Goal: Transaction & Acquisition: Purchase product/service

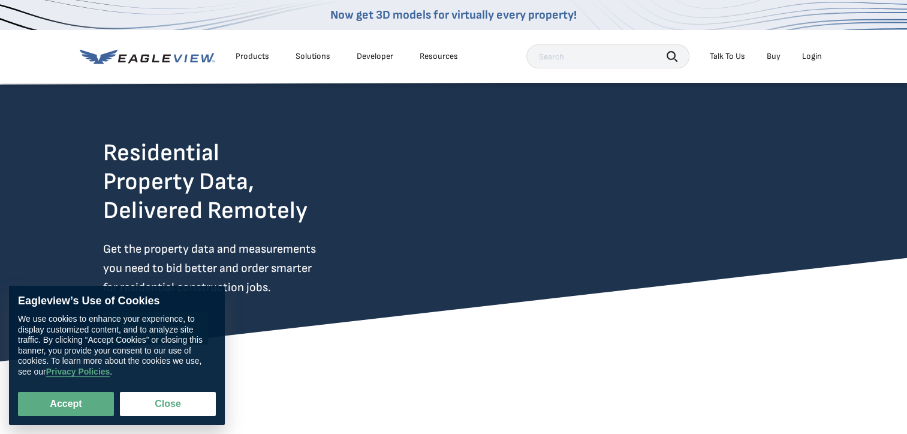
click at [769, 56] on link "Buy" at bounding box center [774, 56] width 14 height 11
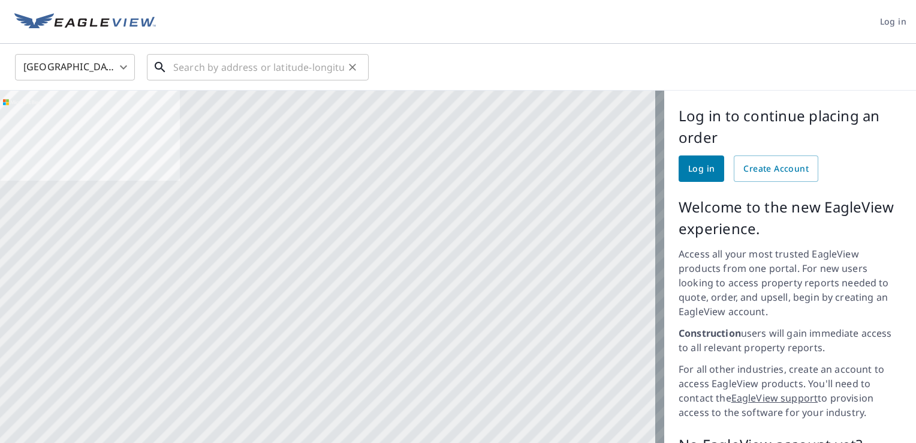
click at [314, 71] on input "text" at bounding box center [258, 67] width 171 height 34
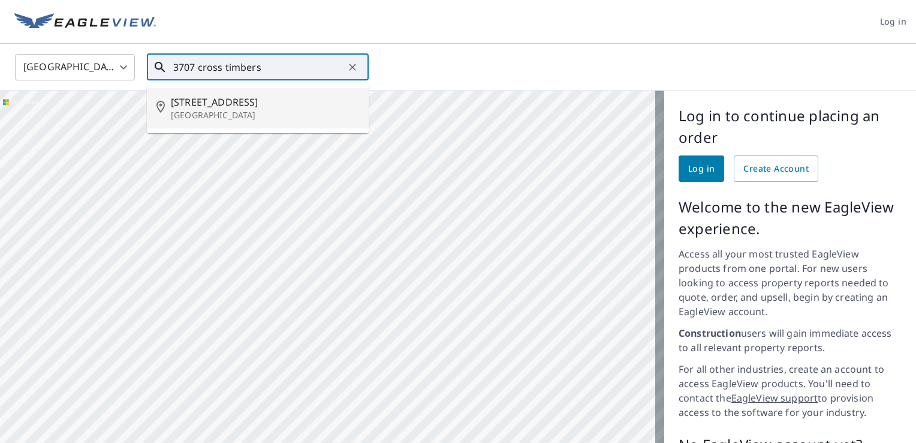
click at [272, 100] on span "[STREET_ADDRESS]" at bounding box center [265, 102] width 188 height 14
type input "3707 Cross Timbers Rd Flower Mound, TX 75028"
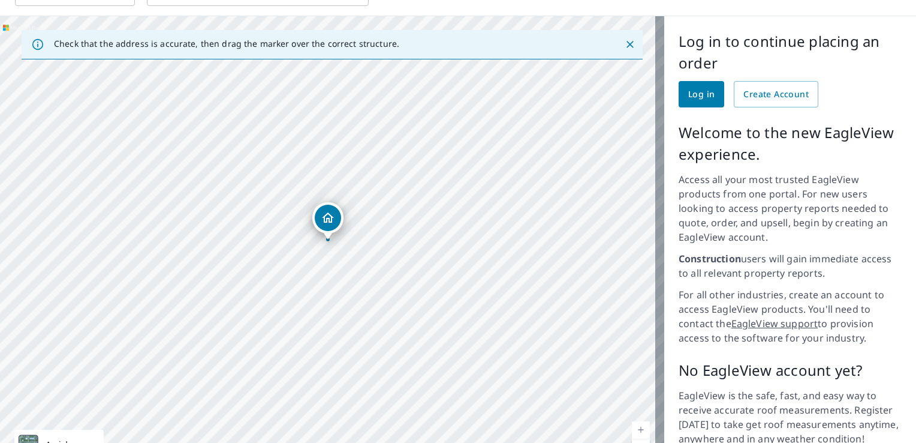
scroll to position [74, 0]
click at [691, 100] on span "Log in" at bounding box center [701, 95] width 26 height 15
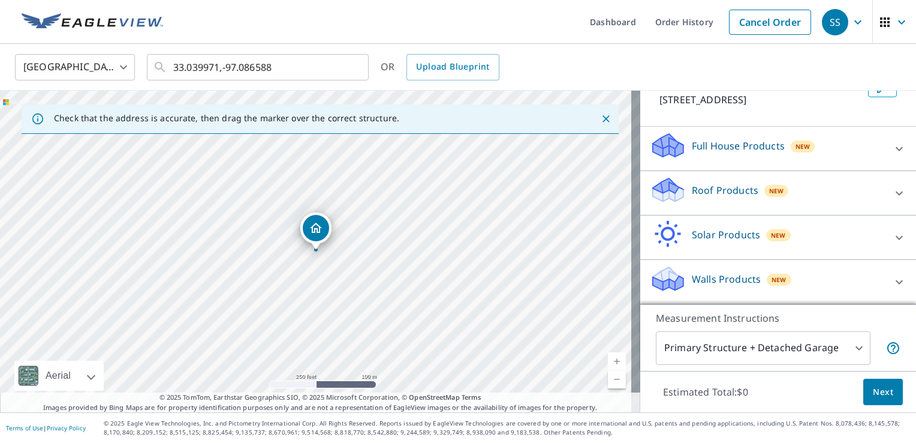
scroll to position [101, 0]
click at [705, 198] on div "Roof Products New" at bounding box center [767, 193] width 235 height 34
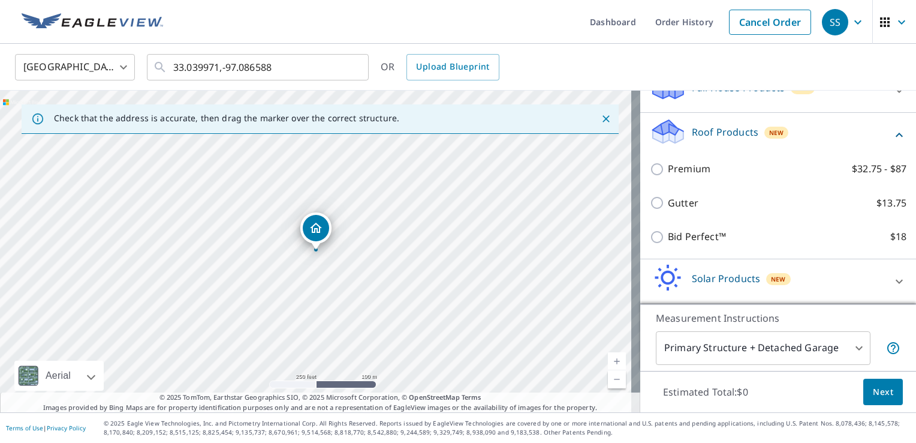
scroll to position [145, 0]
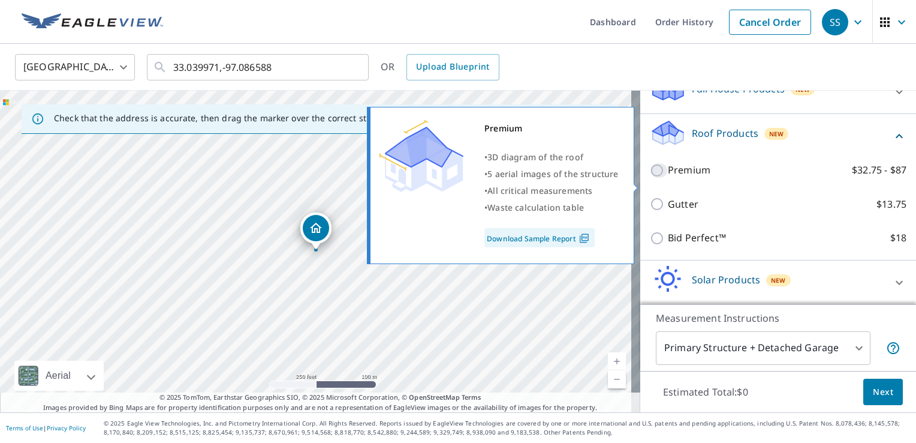
click at [650, 177] on input "Premium $32.75 - $87" at bounding box center [659, 170] width 18 height 14
checkbox input "true"
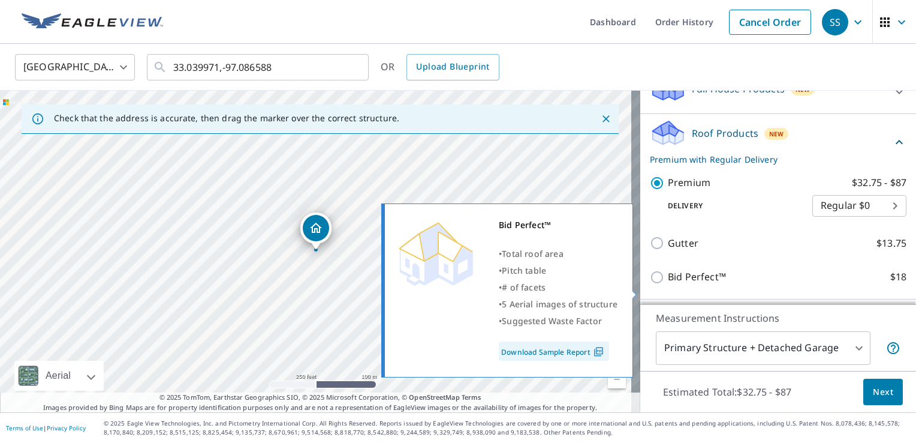
click at [678, 283] on p "Bid Perfect™" at bounding box center [697, 276] width 58 height 15
click at [668, 283] on input "Bid Perfect™ $18" at bounding box center [659, 277] width 18 height 14
checkbox input "true"
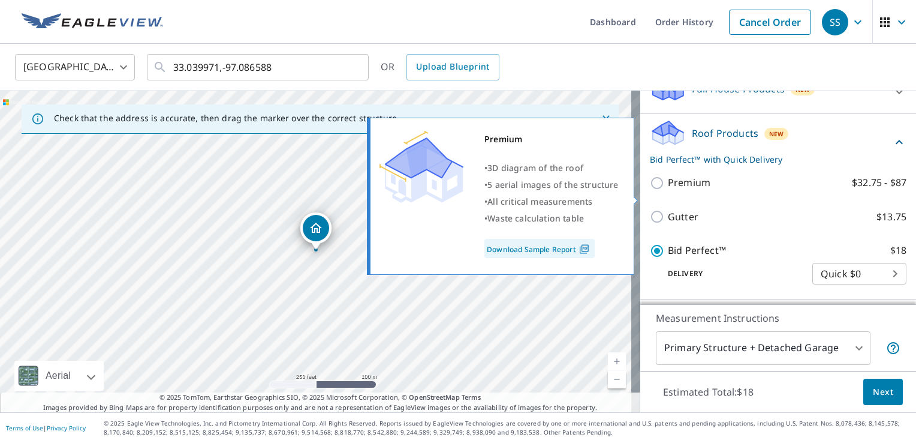
click at [652, 190] on input "Premium $32.75 - $87" at bounding box center [659, 183] width 18 height 14
checkbox input "true"
checkbox input "false"
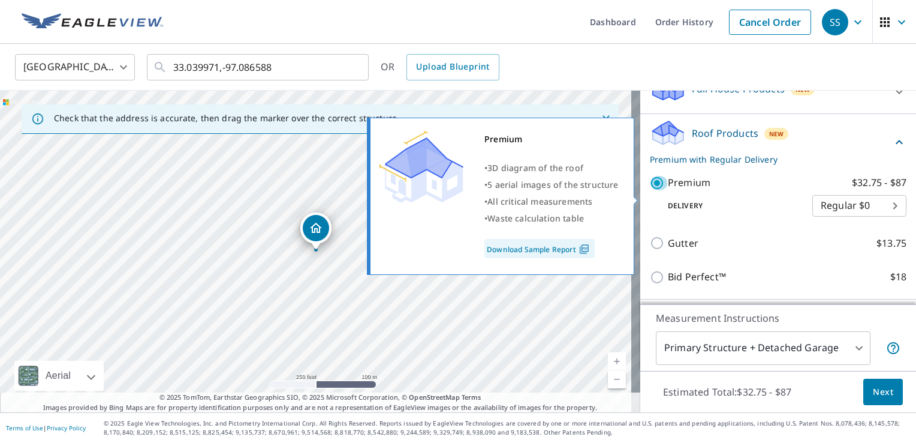
click at [652, 190] on input "Premium $32.75 - $87" at bounding box center [659, 183] width 18 height 14
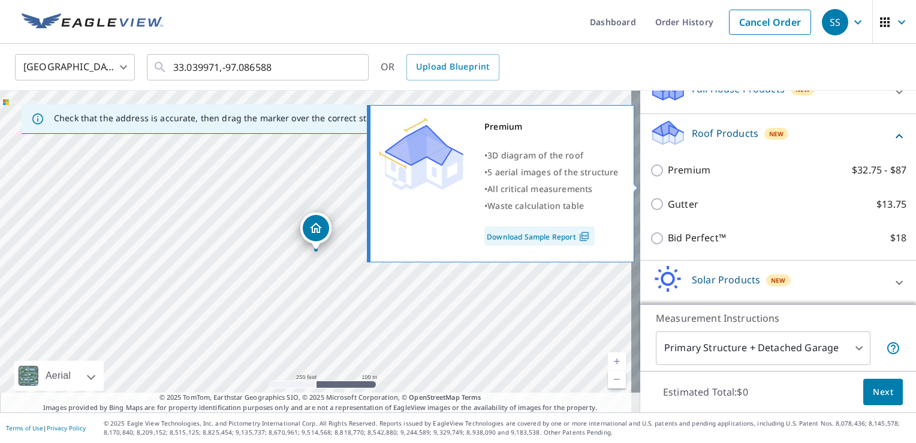
click at [654, 177] on input "Premium $32.75 - $87" at bounding box center [659, 170] width 18 height 14
checkbox input "true"
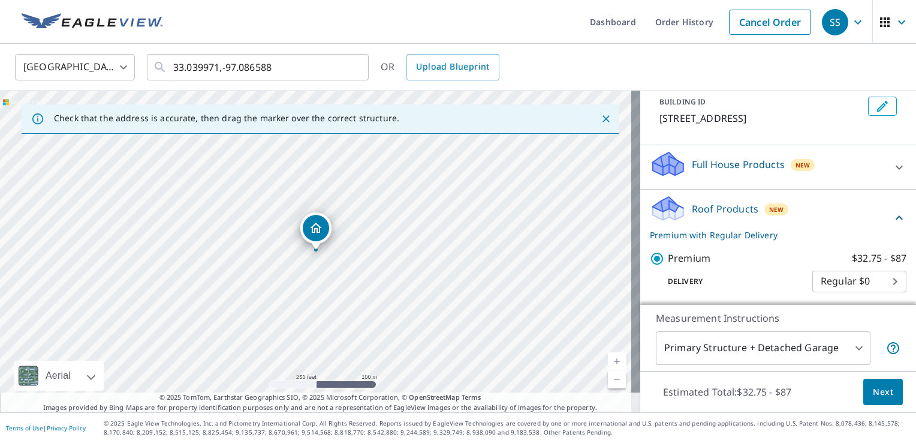
scroll to position [67, 0]
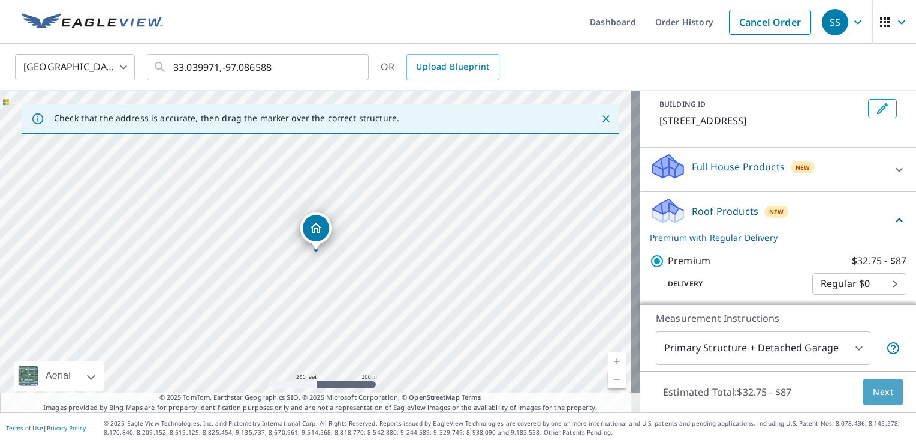
click at [880, 389] on span "Next" at bounding box center [883, 391] width 20 height 15
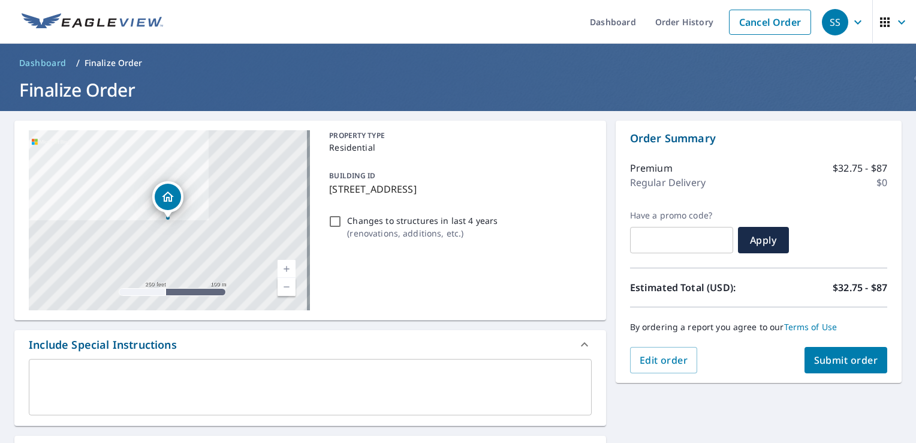
click at [285, 267] on link "Current Level 17, Zoom In" at bounding box center [287, 269] width 18 height 18
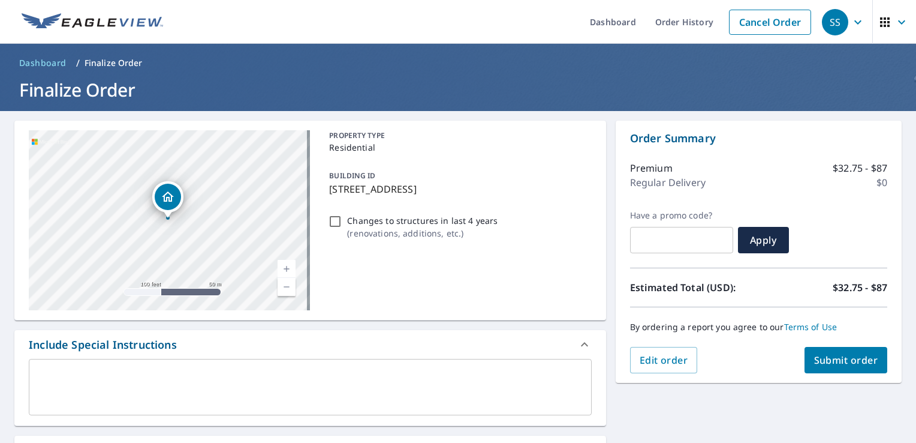
click at [285, 267] on link "Current Level 18, Zoom In" at bounding box center [287, 269] width 18 height 18
click at [285, 267] on link "Current Level 19, Zoom In Disabled" at bounding box center [287, 269] width 18 height 18
click at [285, 267] on link "Current Level 20, Zoom In Disabled" at bounding box center [287, 269] width 18 height 18
click at [844, 353] on span "Submit order" at bounding box center [846, 359] width 64 height 13
